Goal: Find specific page/section: Find specific page/section

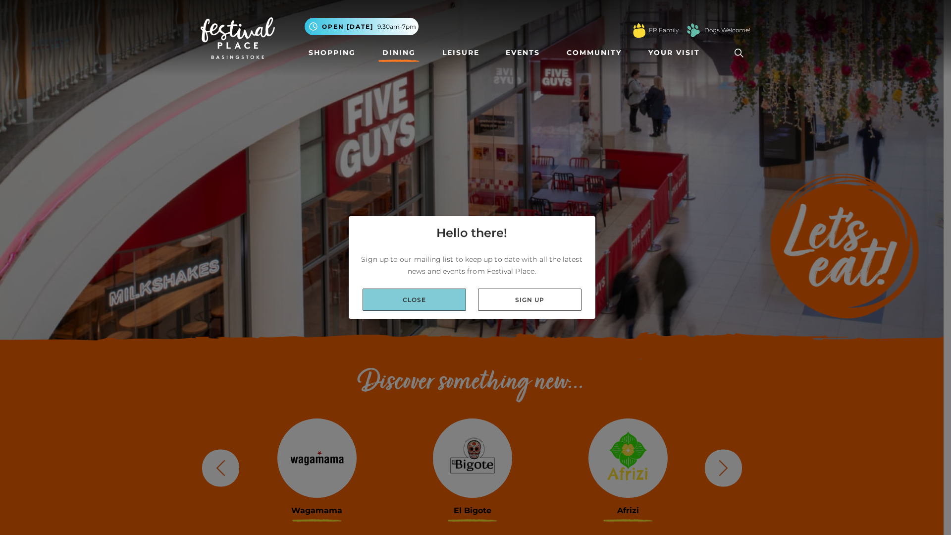
click at [436, 308] on link "Close" at bounding box center [415, 299] width 104 height 22
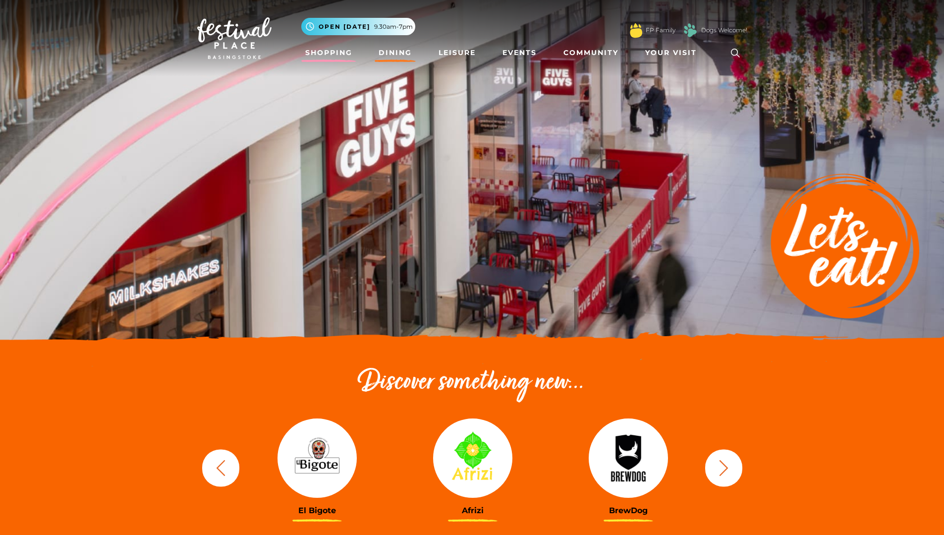
click at [350, 60] on link "Shopping" at bounding box center [328, 53] width 55 height 18
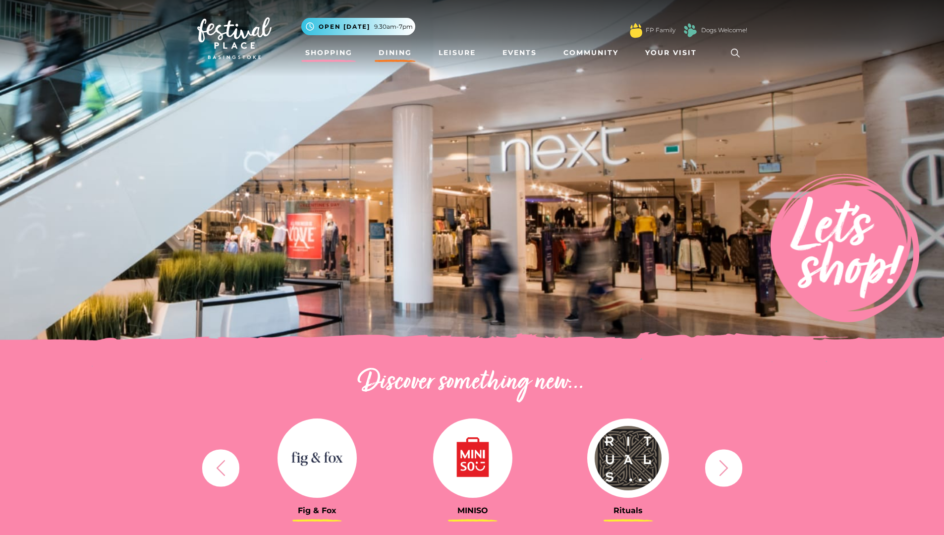
click at [397, 49] on link "Dining" at bounding box center [395, 53] width 41 height 18
